Goal: Task Accomplishment & Management: Complete application form

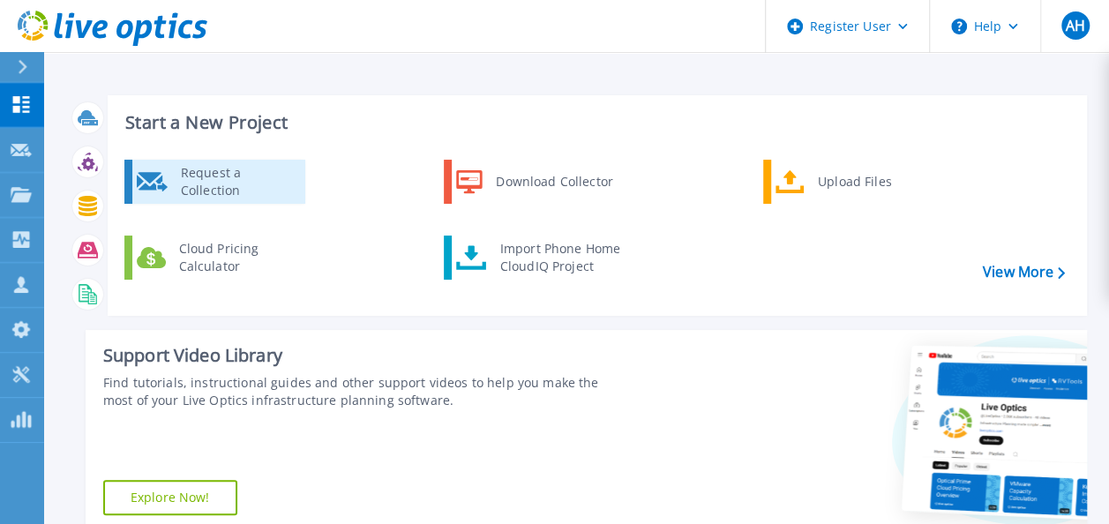
click at [212, 196] on div "Request a Collection" at bounding box center [236, 181] width 129 height 35
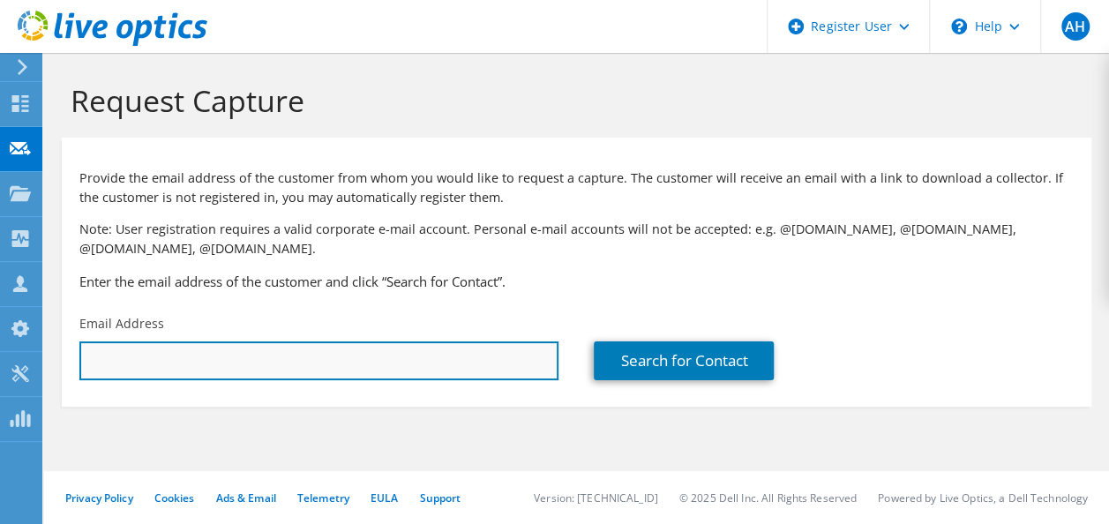
click at [173, 358] on input "text" at bounding box center [318, 361] width 479 height 39
paste input "JAY BRADFORD;"
type input "JAY BRADFORD;"
drag, startPoint x: 209, startPoint y: 360, endPoint x: 0, endPoint y: 351, distance: 209.3
click at [0, 352] on html "AH Dell User Anthony Howard Anthony.Howard@dell.com Dell My Profile Log Out \n …" at bounding box center [554, 262] width 1109 height 524
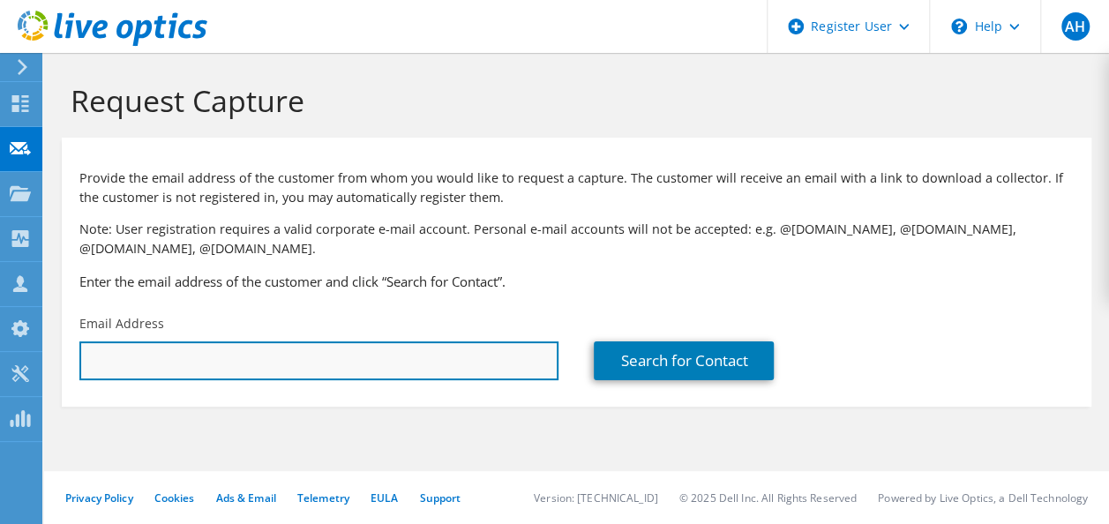
paste input "jbradford@bhm.k12.al.us"
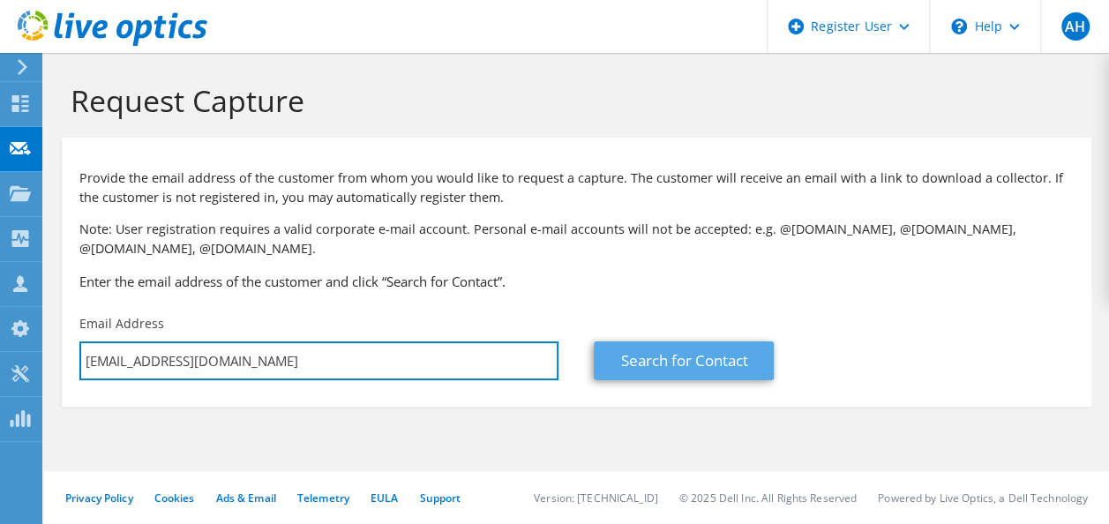
type input "jbradford@bhm.k12.al.us"
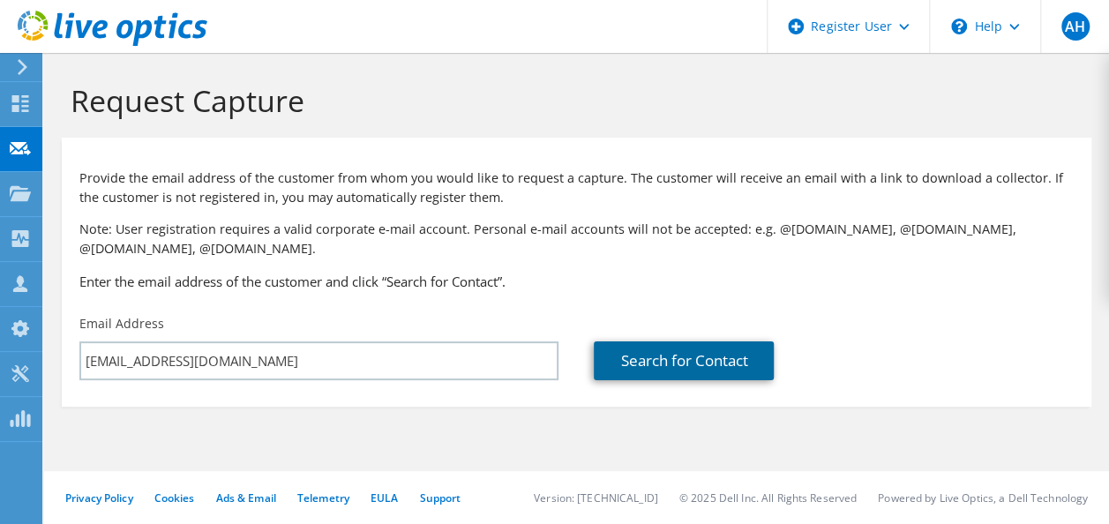
click at [709, 366] on link "Search for Contact" at bounding box center [684, 361] width 180 height 39
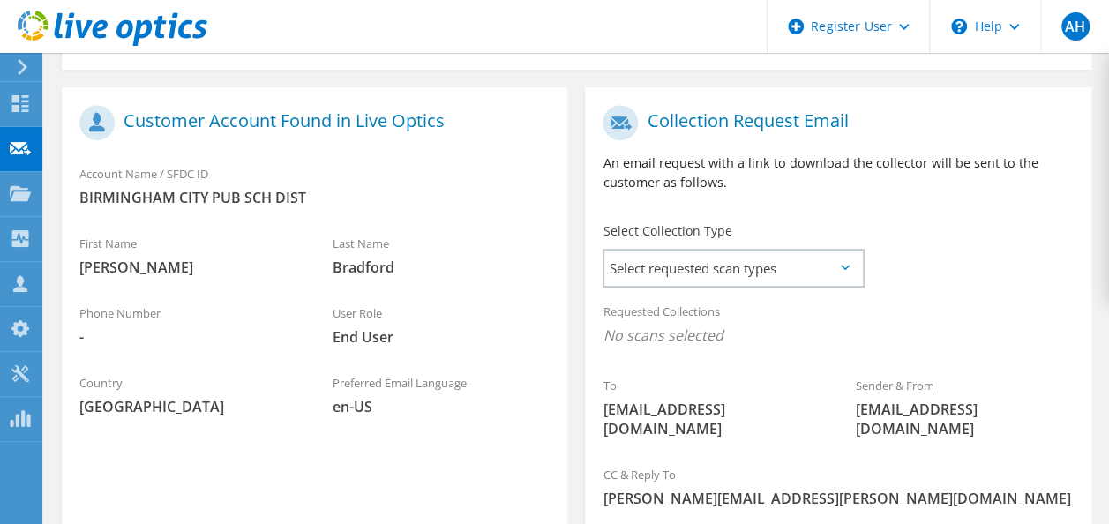
scroll to position [441, 0]
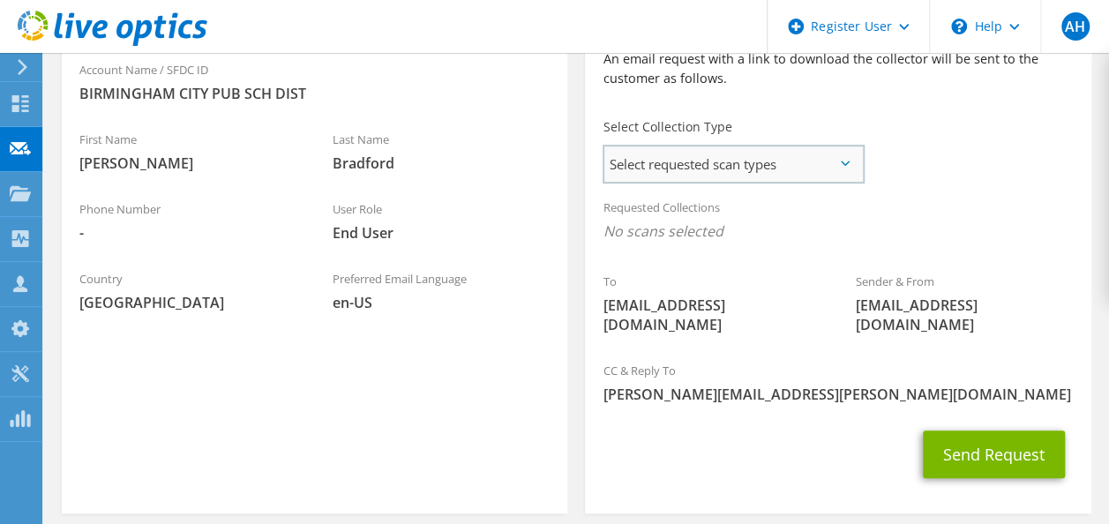
click at [842, 171] on span "Select requested scan types" at bounding box center [733, 163] width 258 height 35
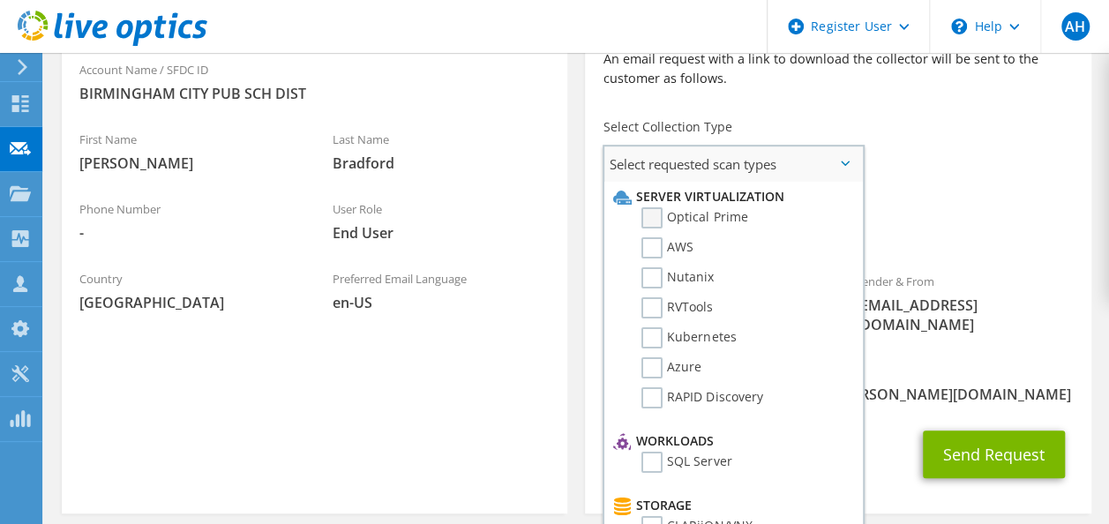
click at [651, 217] on label "Optical Prime" at bounding box center [695, 217] width 106 height 21
click at [0, 0] on input "Optical Prime" at bounding box center [0, 0] width 0 height 0
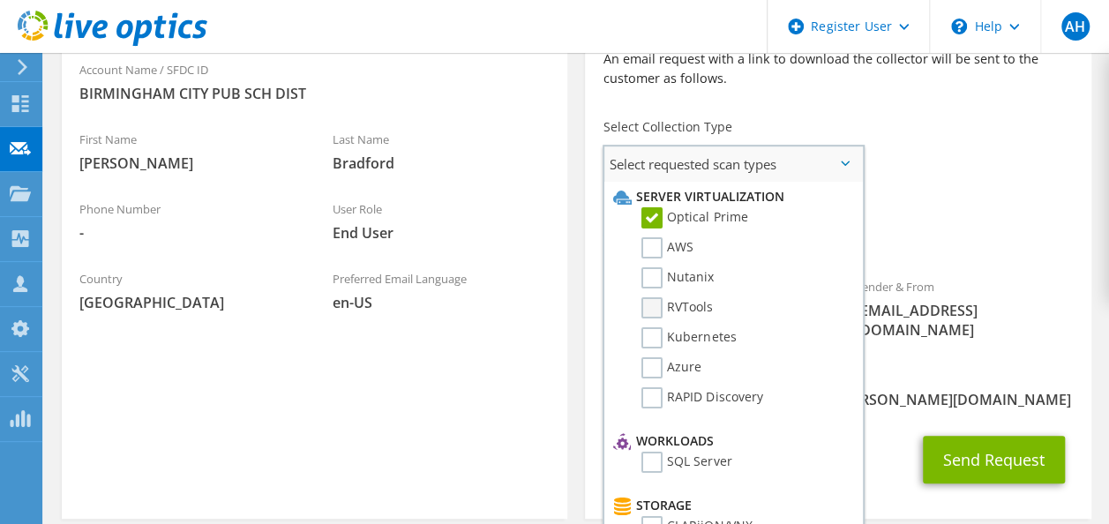
click at [656, 305] on label "RVTools" at bounding box center [677, 307] width 71 height 21
click at [0, 0] on input "RVTools" at bounding box center [0, 0] width 0 height 0
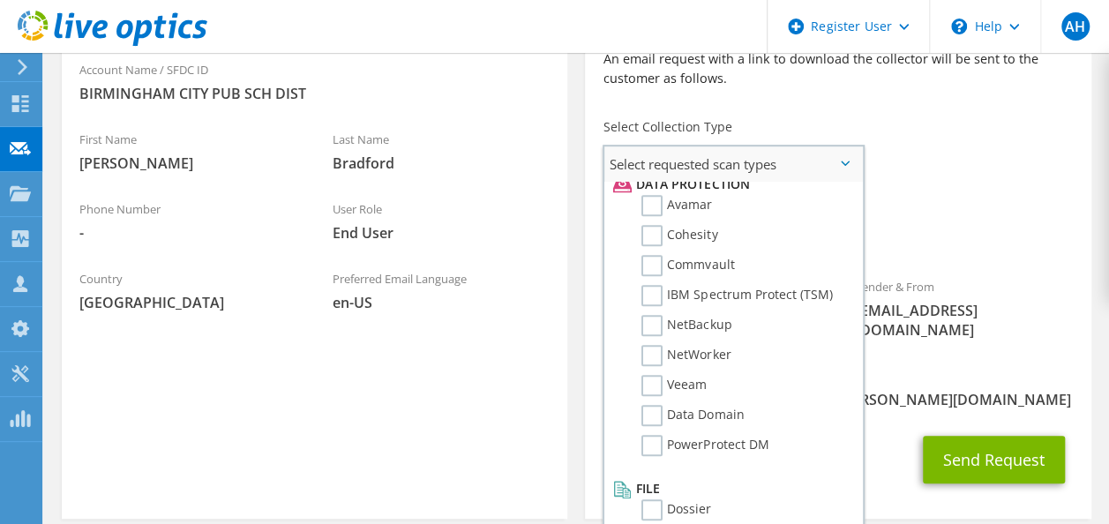
scroll to position [779, 0]
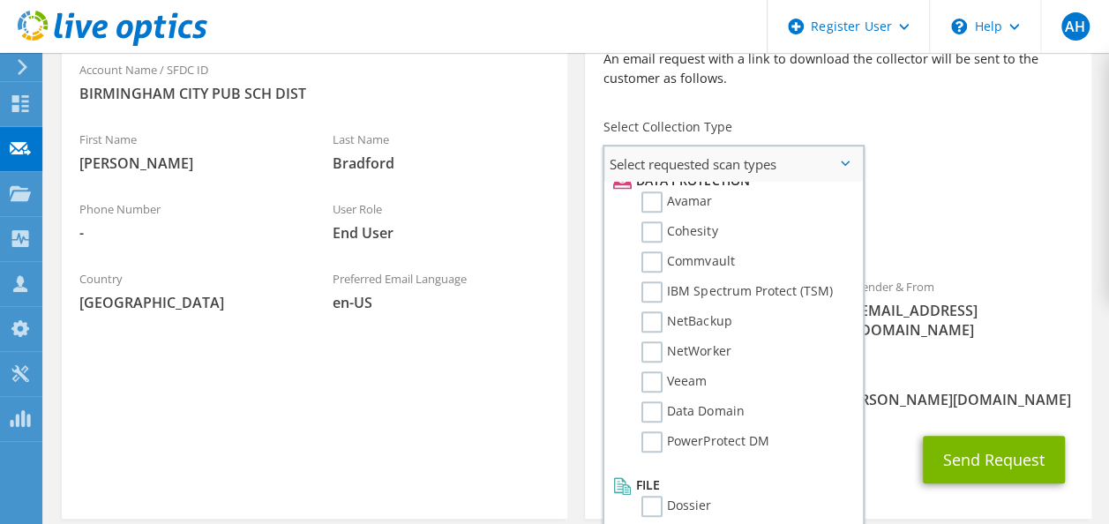
click at [653, 444] on label "PowerProtect DM" at bounding box center [705, 442] width 127 height 21
click at [0, 0] on input "PowerProtect DM" at bounding box center [0, 0] width 0 height 0
click at [650, 511] on label "Dossier" at bounding box center [677, 506] width 70 height 21
click at [0, 0] on input "Dossier" at bounding box center [0, 0] width 0 height 0
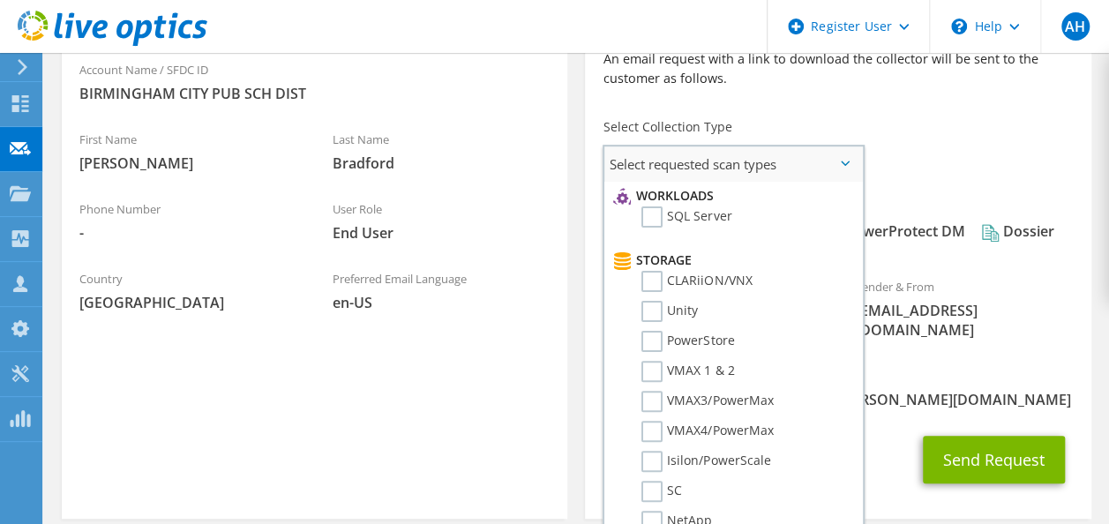
scroll to position [244, 0]
click at [655, 342] on label "PowerStore" at bounding box center [688, 343] width 93 height 21
click at [0, 0] on input "PowerStore" at bounding box center [0, 0] width 0 height 0
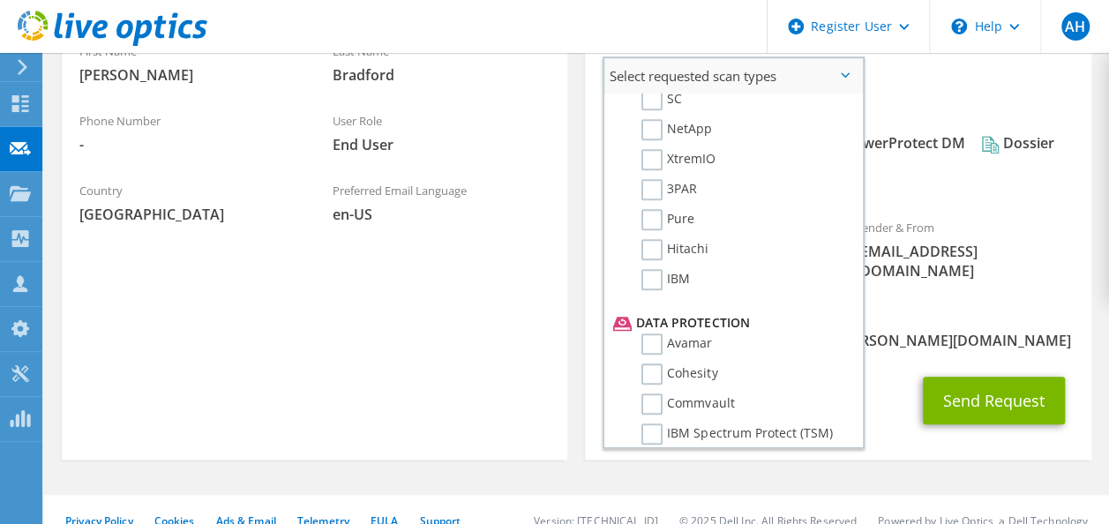
scroll to position [779, 0]
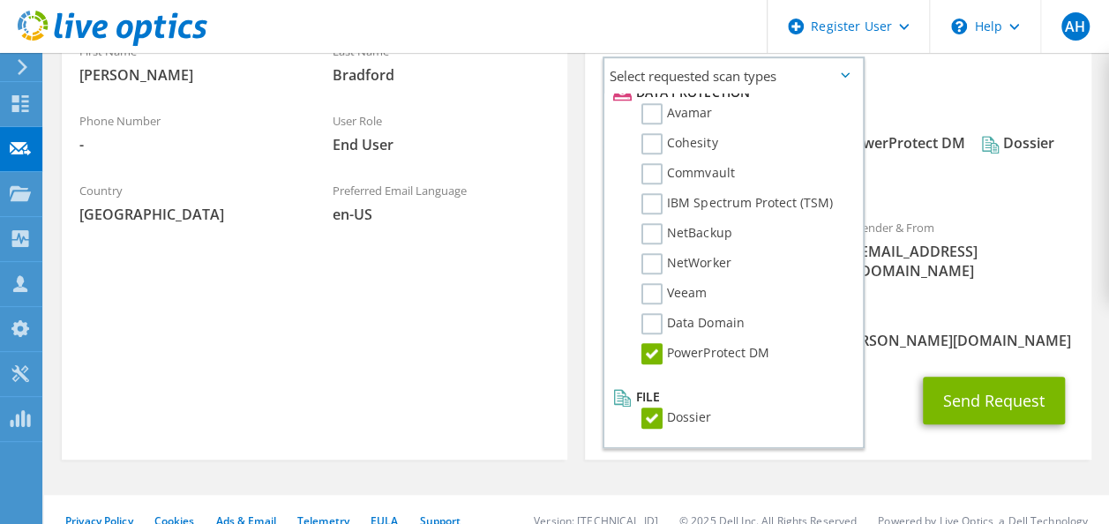
click at [918, 331] on span "[PERSON_NAME][EMAIL_ADDRESS][PERSON_NAME][DOMAIN_NAME]" at bounding box center [838, 340] width 470 height 19
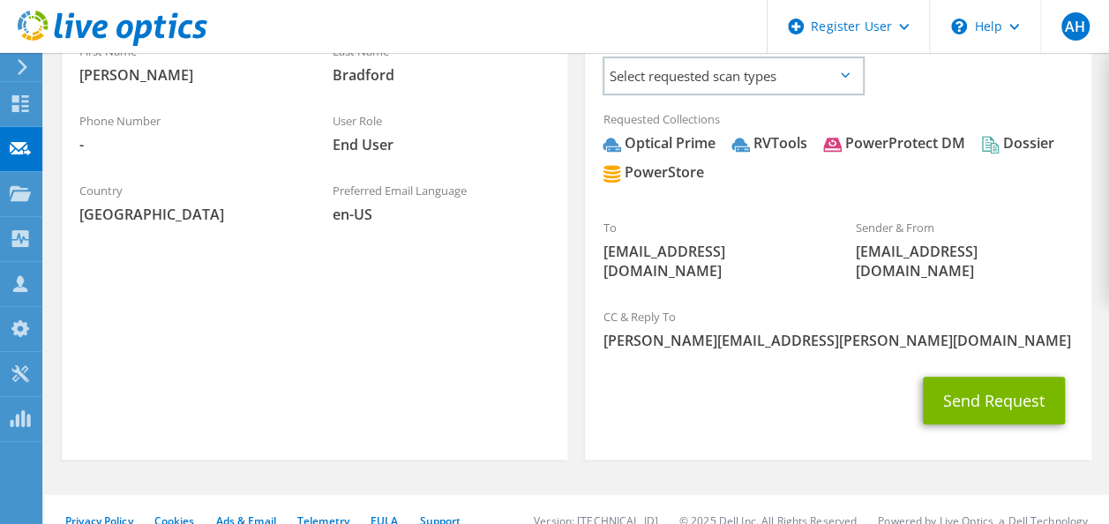
scroll to position [535, 0]
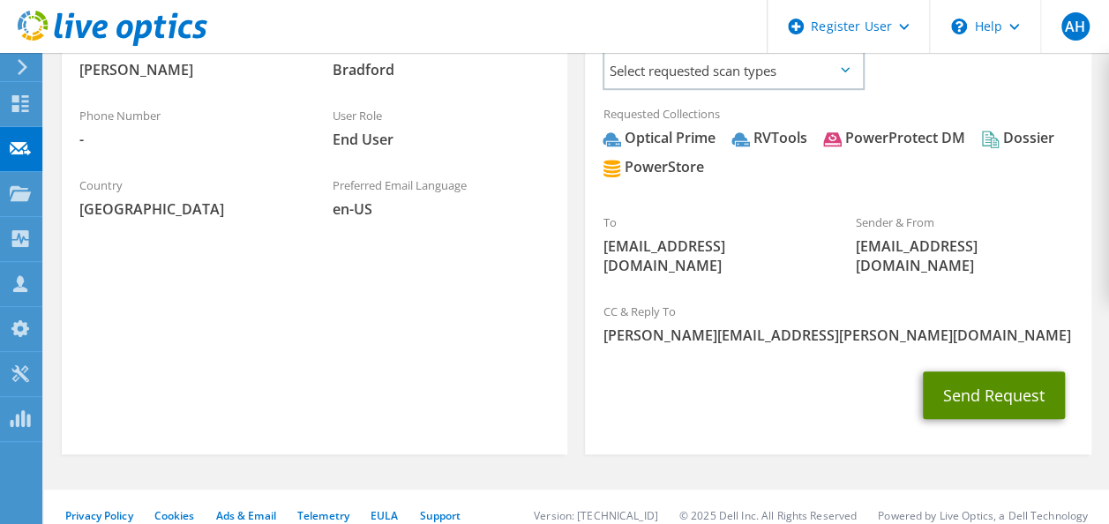
click at [1000, 385] on button "Send Request" at bounding box center [994, 396] width 142 height 48
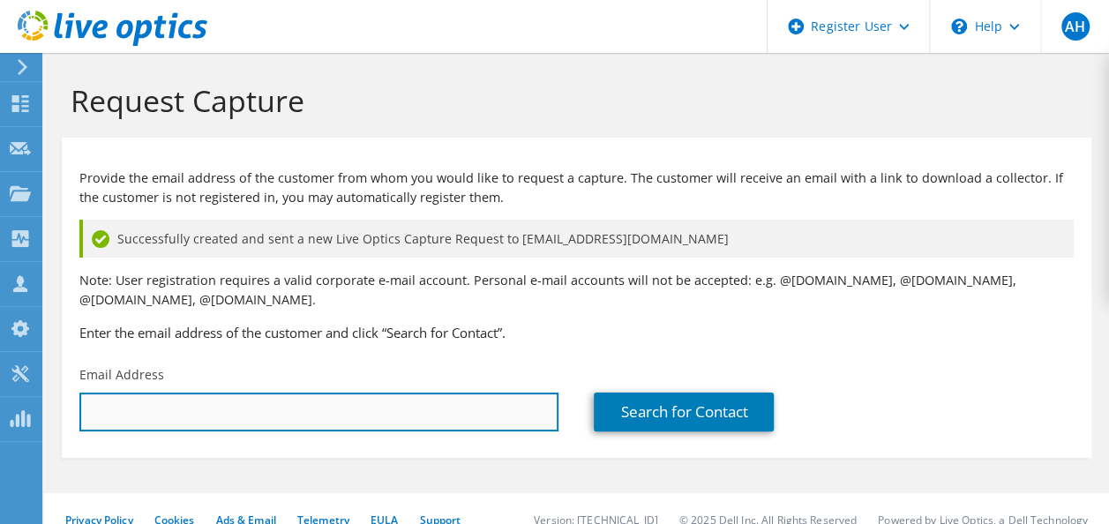
click at [223, 408] on input "text" at bounding box center [318, 412] width 479 height 39
paste input "Bischoff, Kyle;"
type input "Bischoff, Kyle;"
drag, startPoint x: 168, startPoint y: 411, endPoint x: 19, endPoint y: 409, distance: 148.3
click at [19, 409] on div "AH Dell User Anthony Howard Anthony.Howard@dell.com Dell My Profile Log Out \n …" at bounding box center [554, 273] width 1109 height 546
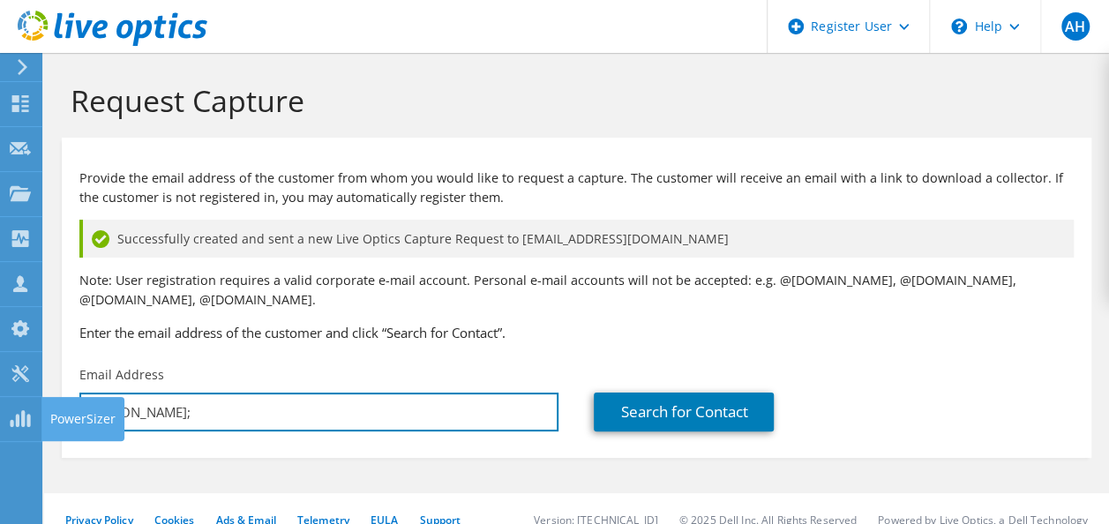
drag, startPoint x: 245, startPoint y: 409, endPoint x: -2, endPoint y: 399, distance: 247.3
click at [0, 399] on html "AH Dell User Anthony Howard Anthony.Howard@dell.com Dell My Profile Log Out \n …" at bounding box center [554, 262] width 1109 height 524
drag, startPoint x: 182, startPoint y: 399, endPoint x: 153, endPoint y: 412, distance: 32.0
paste input "kyle.bischoff@samford.edu"
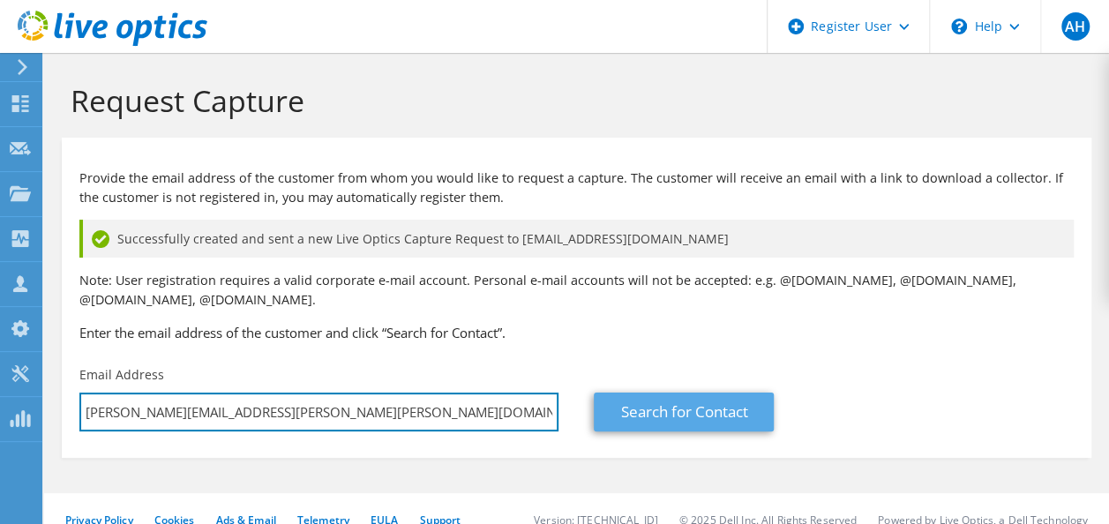
type input "kyle.bischoff@samford.edu"
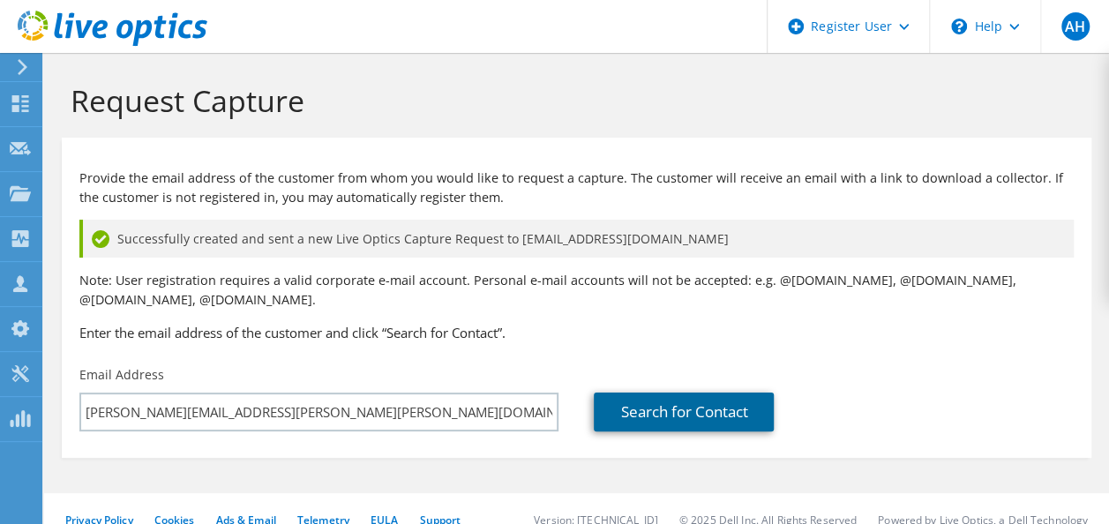
click at [732, 417] on link "Search for Contact" at bounding box center [684, 412] width 180 height 39
type input "SAMFORD UNIVERSITY"
type input "Kyle"
type input "Bischoff"
type input "[GEOGRAPHIC_DATA]"
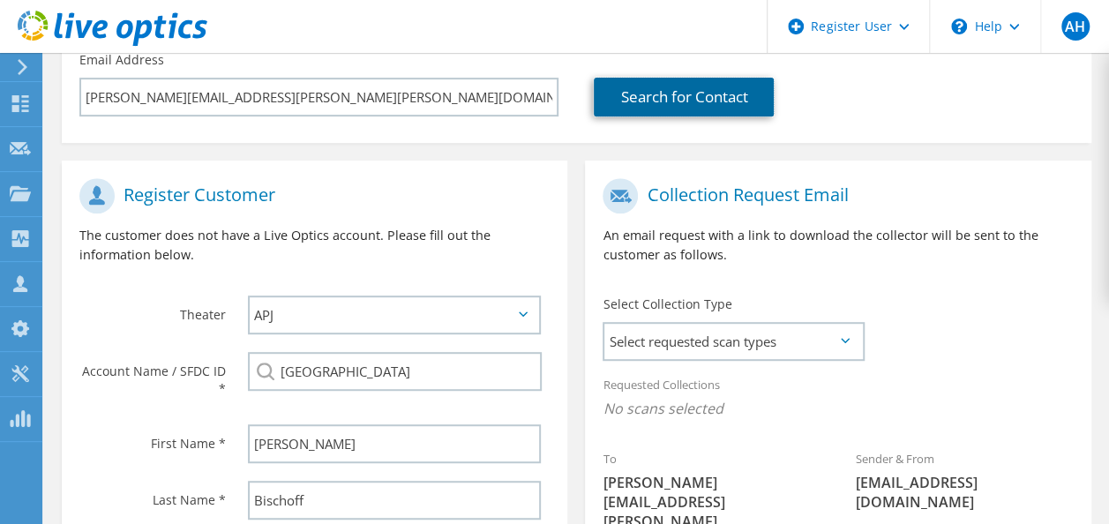
scroll to position [353, 0]
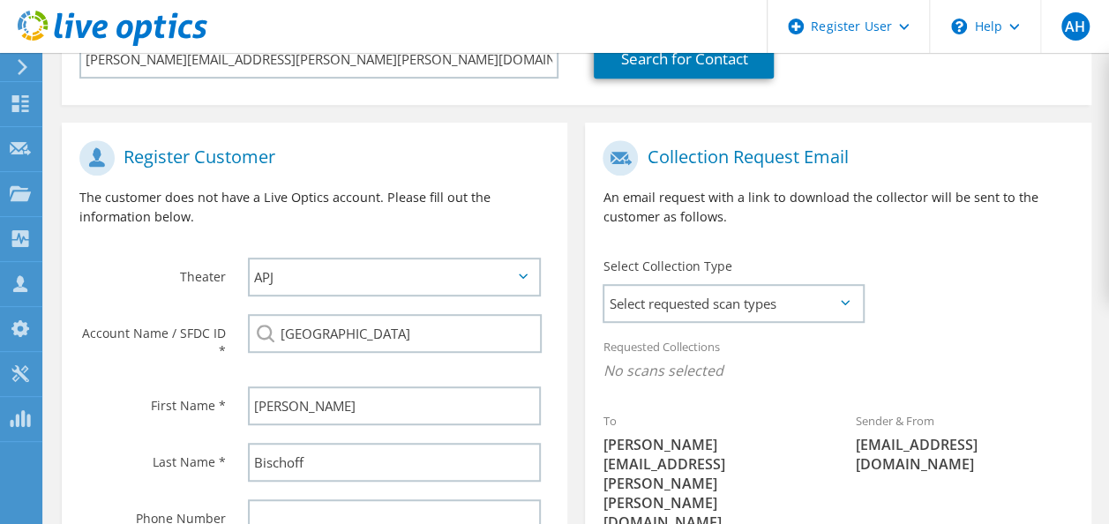
click at [525, 275] on icon at bounding box center [523, 276] width 9 height 5
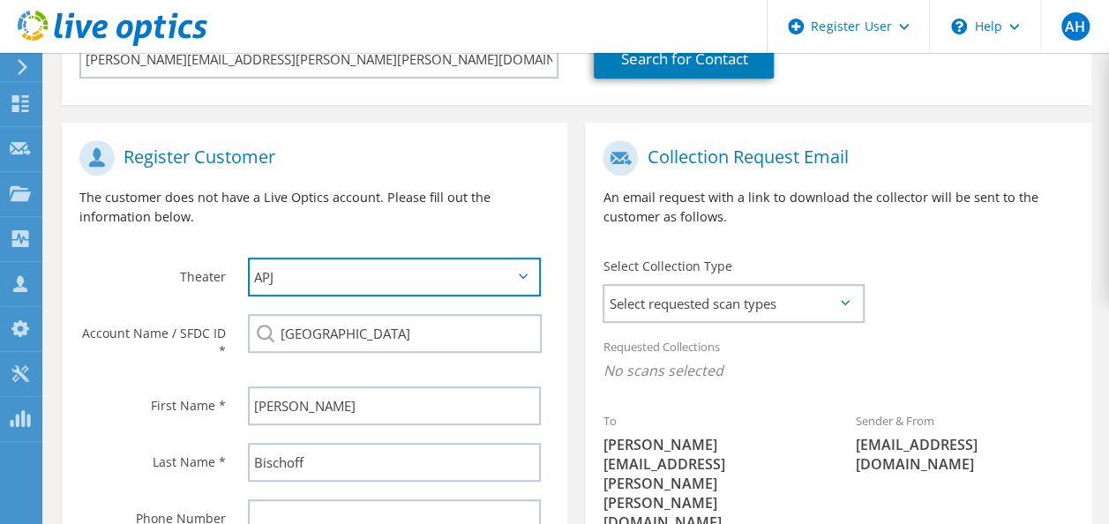
click at [507, 278] on select "APJ EMEA NA/LATAM" at bounding box center [394, 277] width 293 height 39
select select "3"
click at [248, 258] on select "APJ EMEA NA/LATAM" at bounding box center [394, 277] width 293 height 39
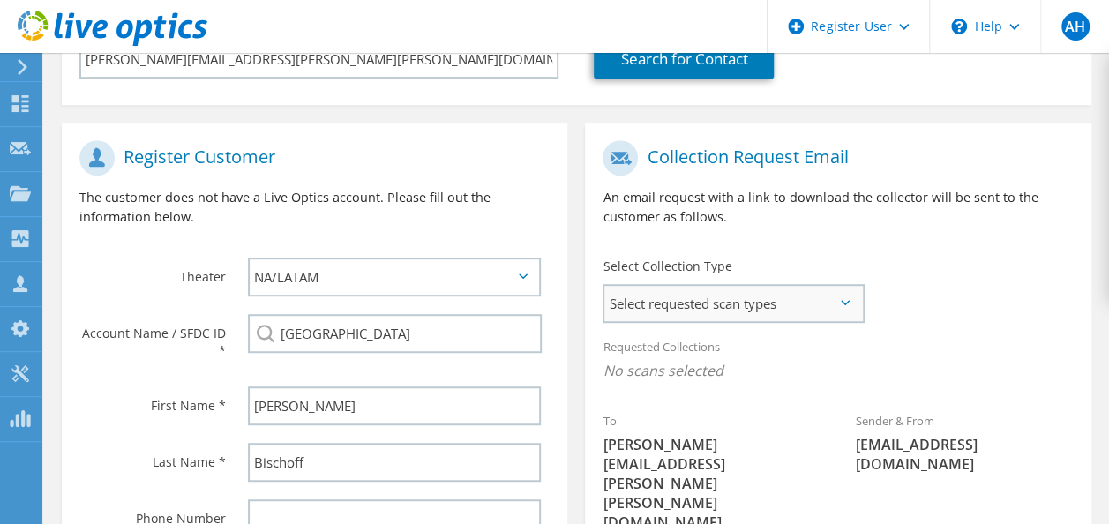
click at [738, 304] on span "Select requested scan types" at bounding box center [733, 303] width 258 height 35
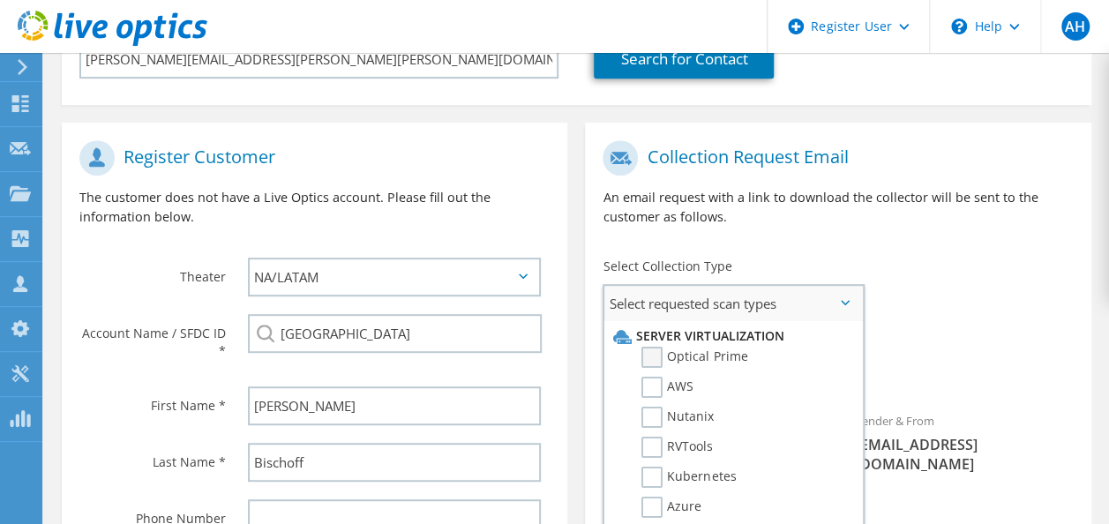
click at [649, 356] on label "Optical Prime" at bounding box center [695, 357] width 106 height 21
click at [0, 0] on input "Optical Prime" at bounding box center [0, 0] width 0 height 0
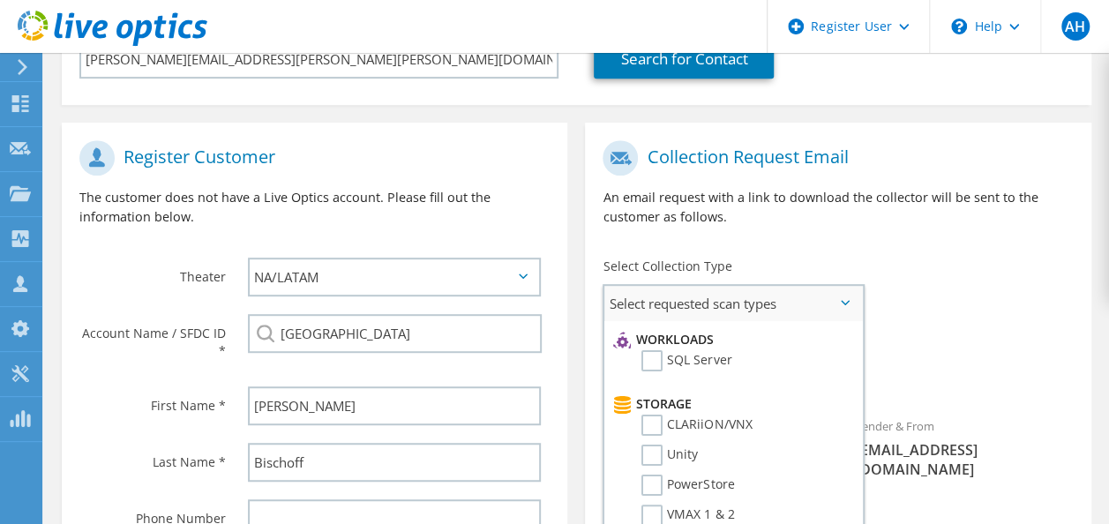
scroll to position [265, 0]
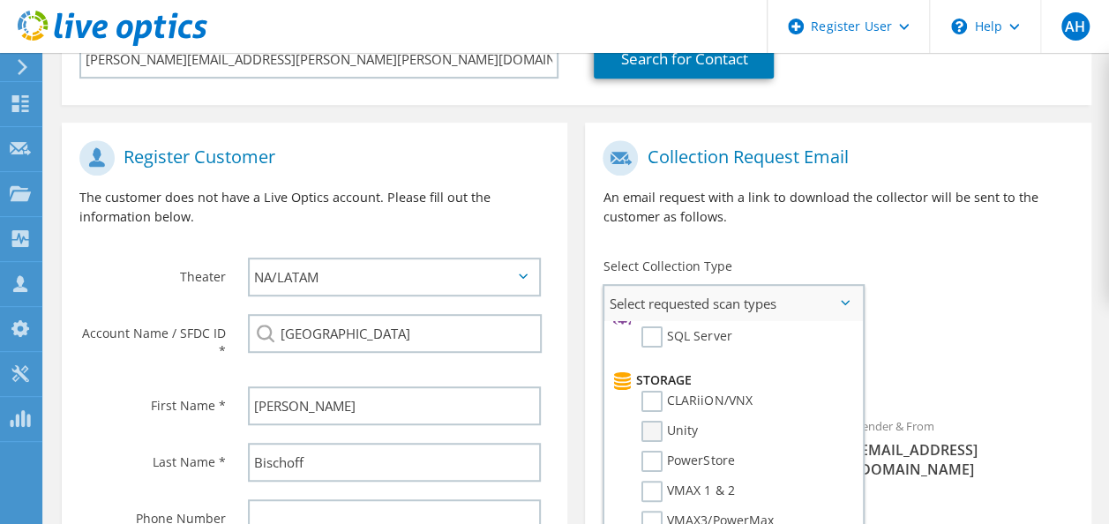
click at [648, 434] on label "Unity" at bounding box center [670, 431] width 56 height 21
click at [0, 0] on input "Unity" at bounding box center [0, 0] width 0 height 0
click at [657, 457] on label "PowerStore" at bounding box center [688, 461] width 93 height 21
click at [0, 0] on input "PowerStore" at bounding box center [0, 0] width 0 height 0
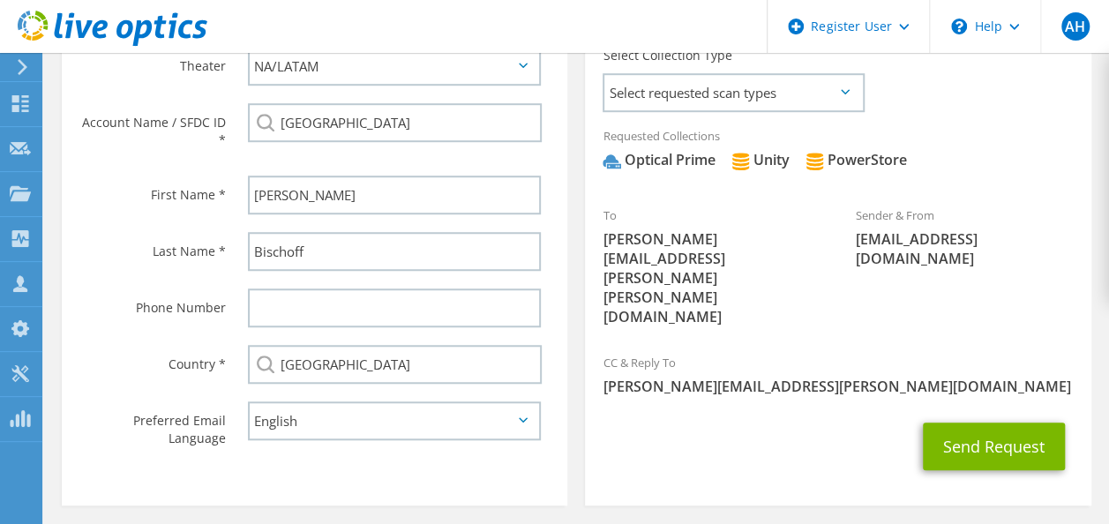
scroll to position [567, 0]
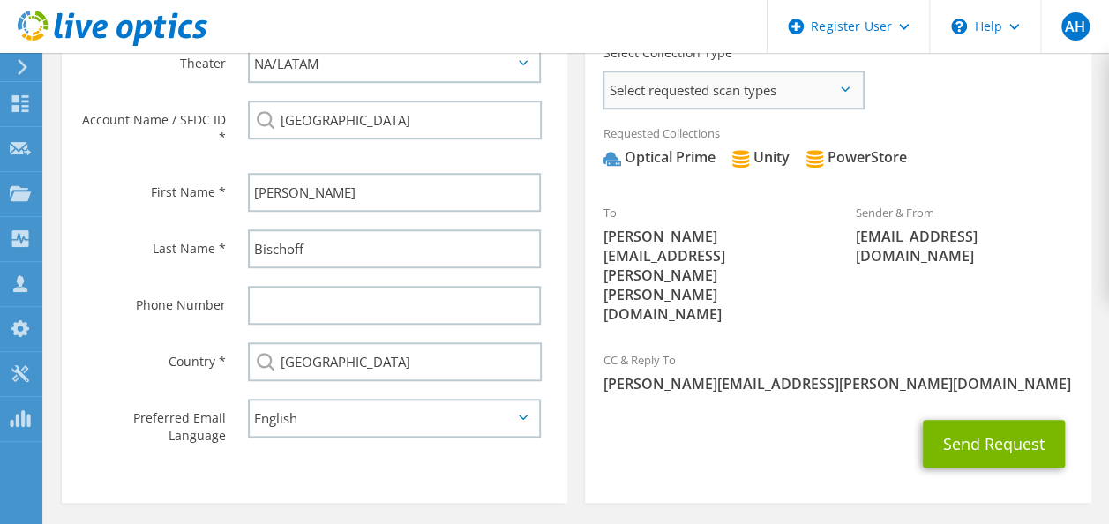
click at [854, 92] on span "Select requested scan types" at bounding box center [733, 89] width 258 height 35
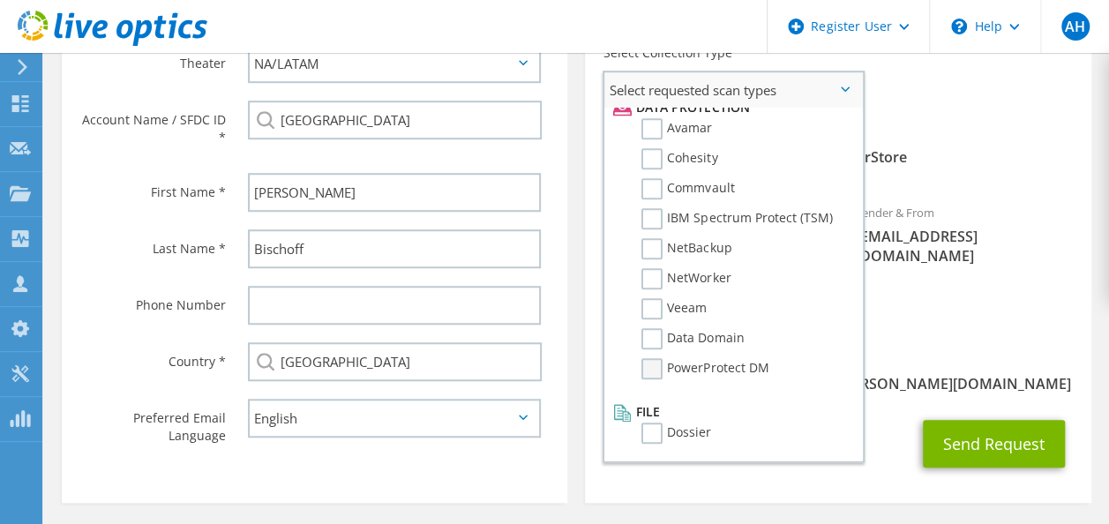
click at [658, 361] on label "PowerProtect DM" at bounding box center [705, 368] width 127 height 21
click at [0, 0] on input "PowerProtect DM" at bounding box center [0, 0] width 0 height 0
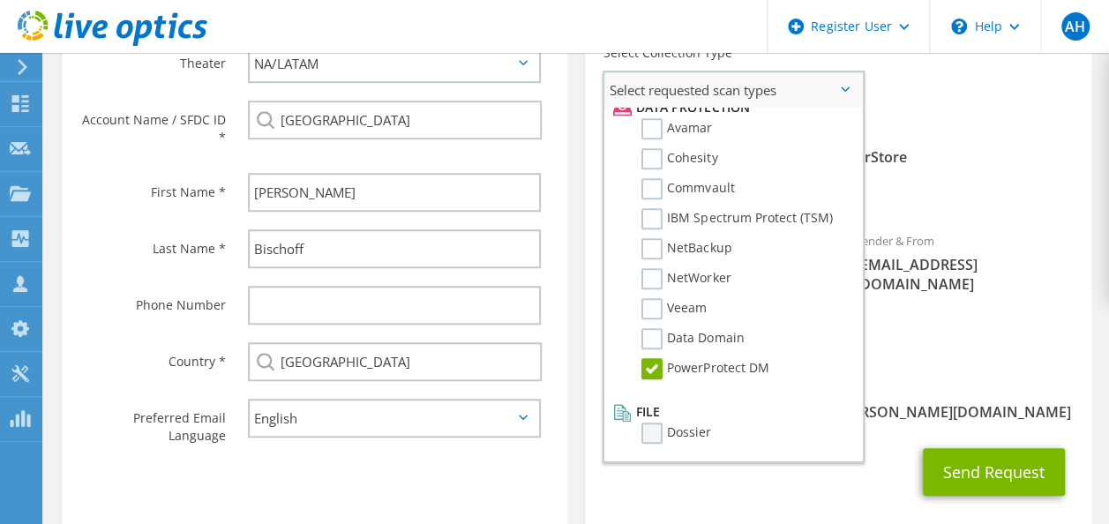
click at [662, 434] on label "Dossier" at bounding box center [677, 433] width 70 height 21
click at [0, 0] on input "Dossier" at bounding box center [0, 0] width 0 height 0
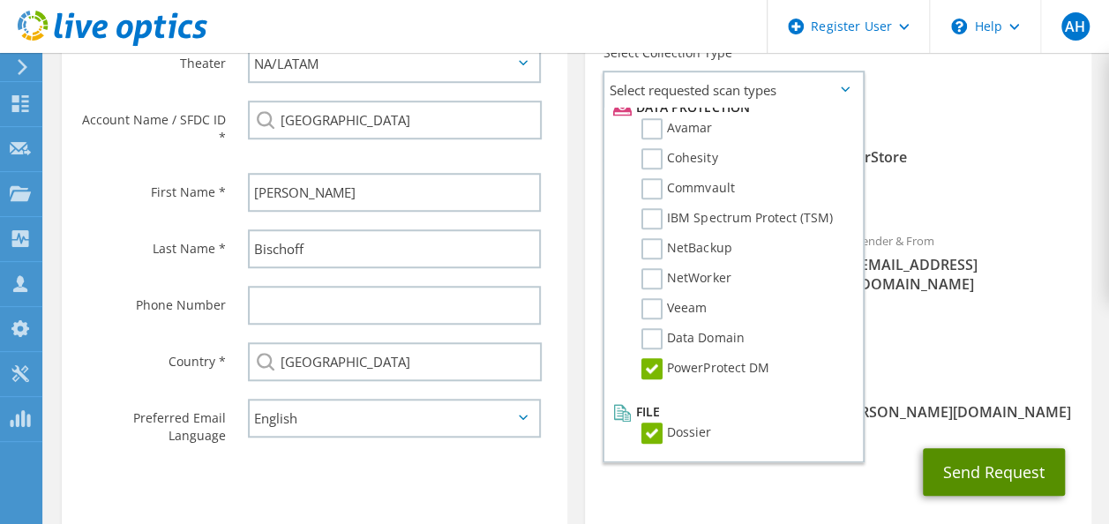
click at [997, 448] on button "Send Request" at bounding box center [994, 472] width 142 height 48
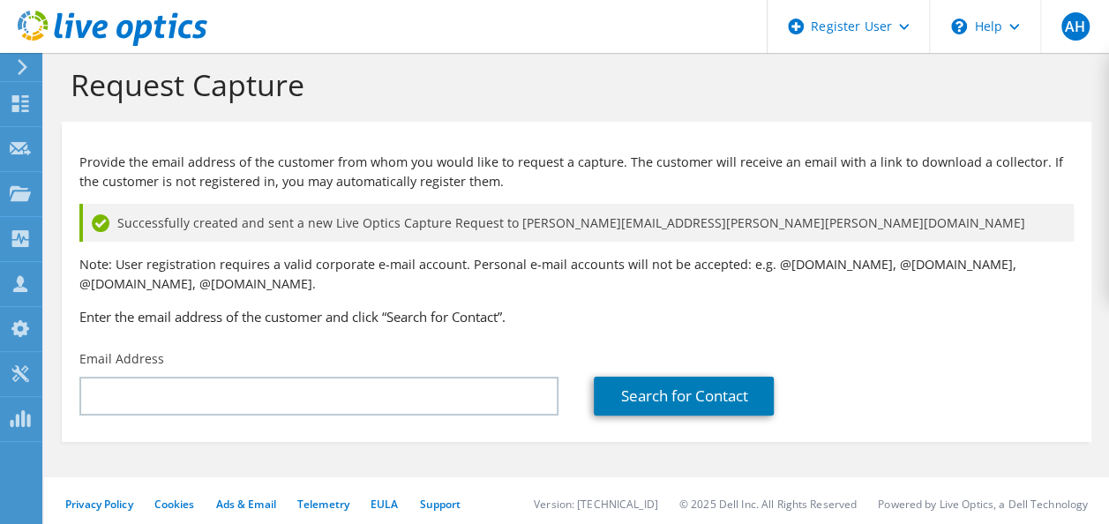
scroll to position [23, 0]
